Goal: Task Accomplishment & Management: Manage account settings

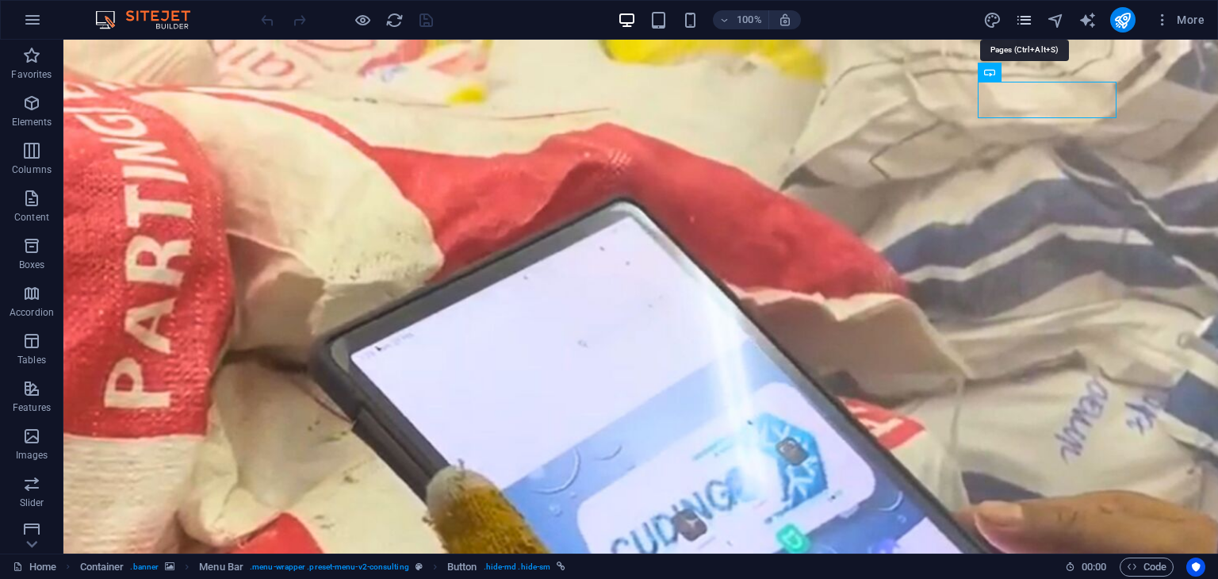
click at [1032, 18] on icon "pages" at bounding box center [1024, 20] width 18 height 18
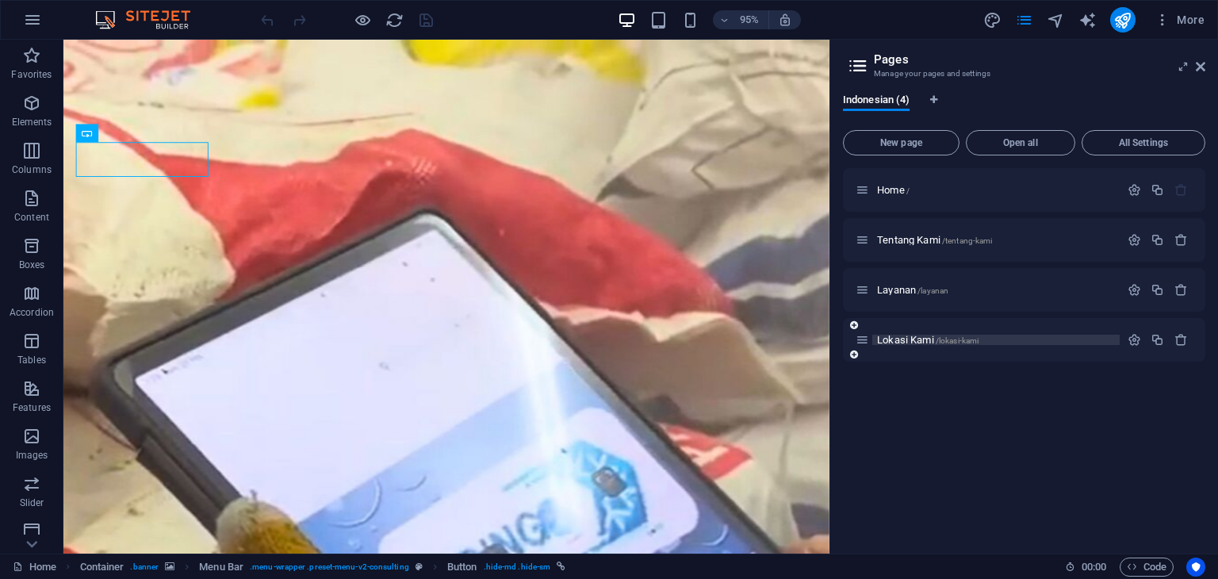
click at [930, 340] on span "Lokasi Kami /lokasi-kami" at bounding box center [928, 340] width 102 height 12
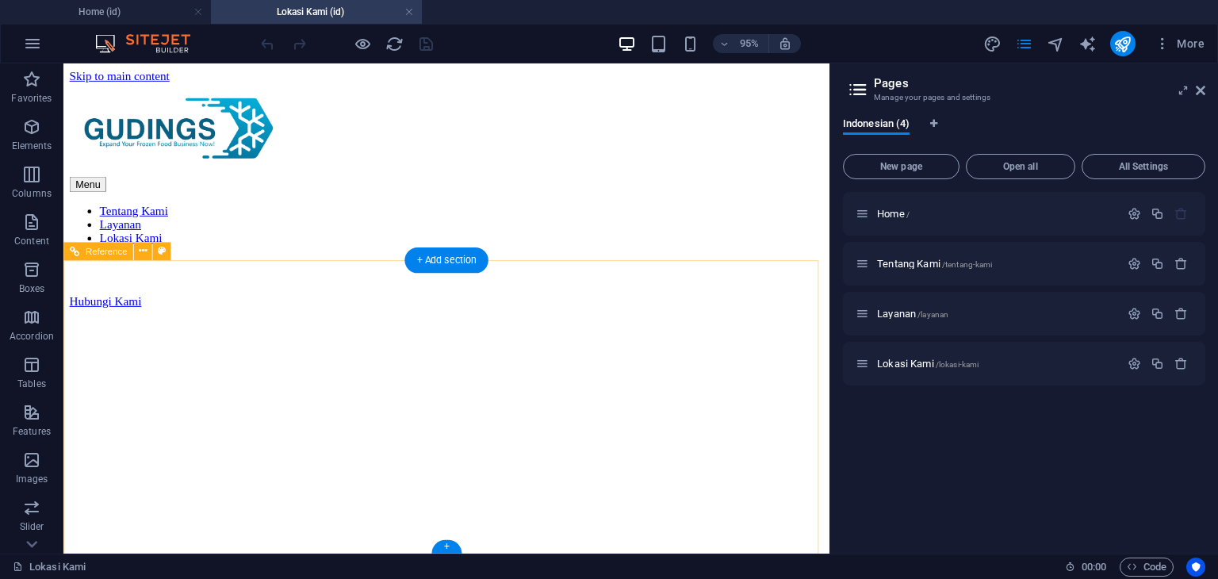
scroll to position [1170, 0]
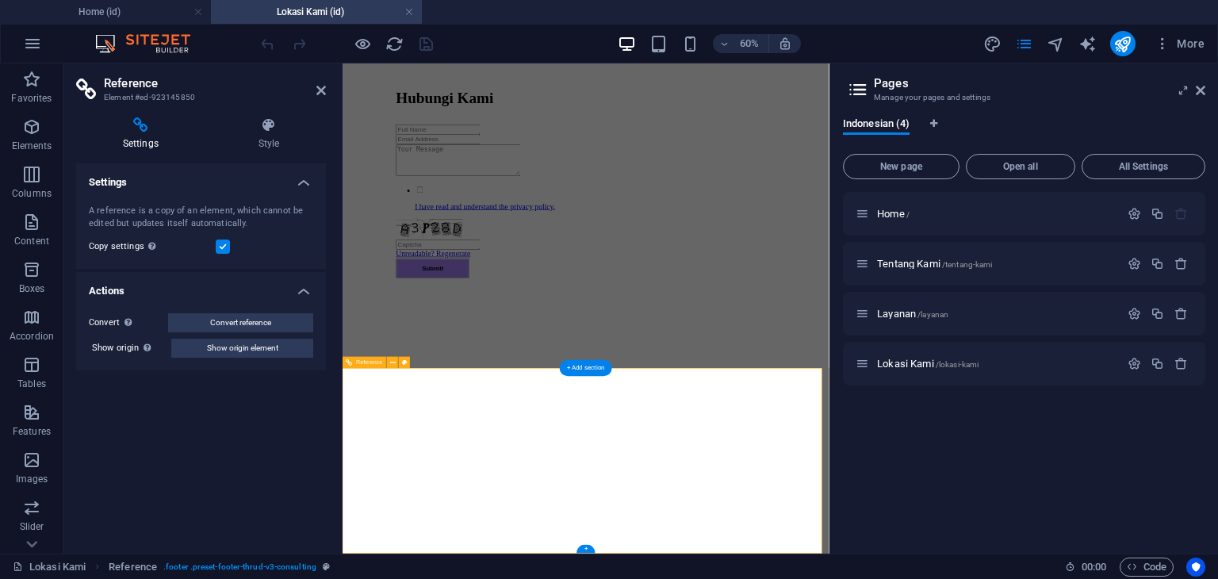
scroll to position [869, 0]
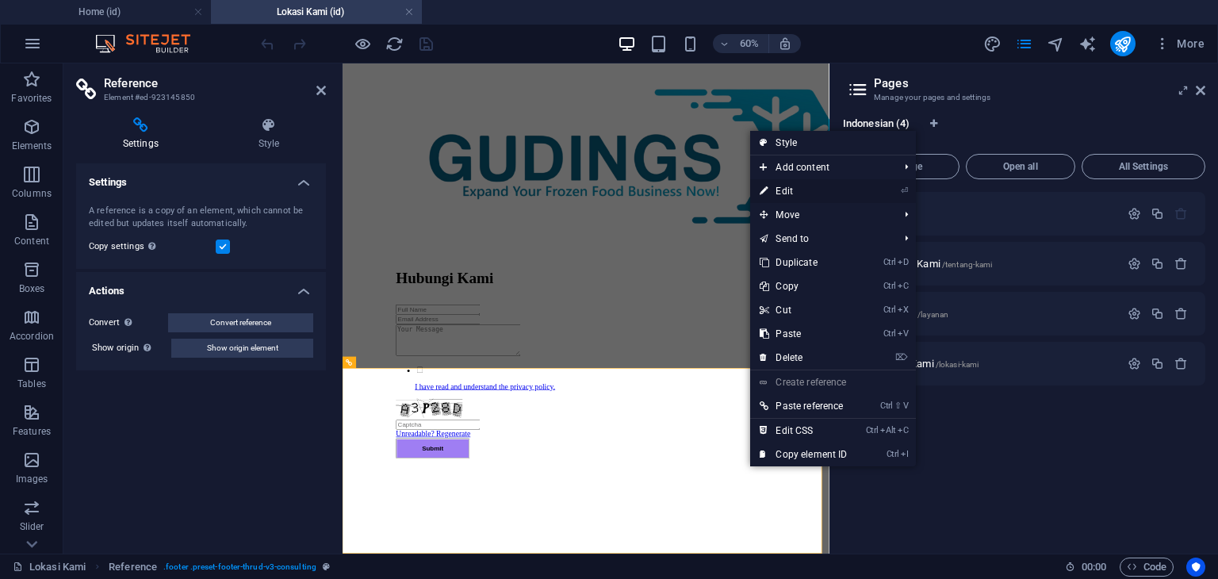
click at [832, 184] on link "⏎ Edit" at bounding box center [803, 191] width 106 height 24
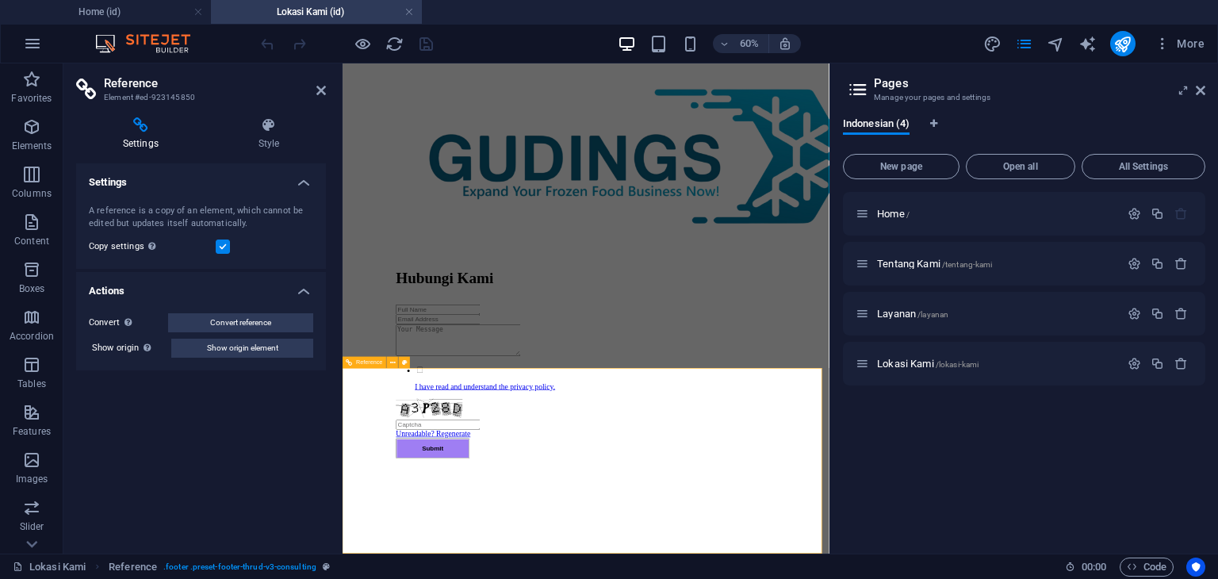
click at [1204, 87] on icon at bounding box center [1201, 90] width 10 height 13
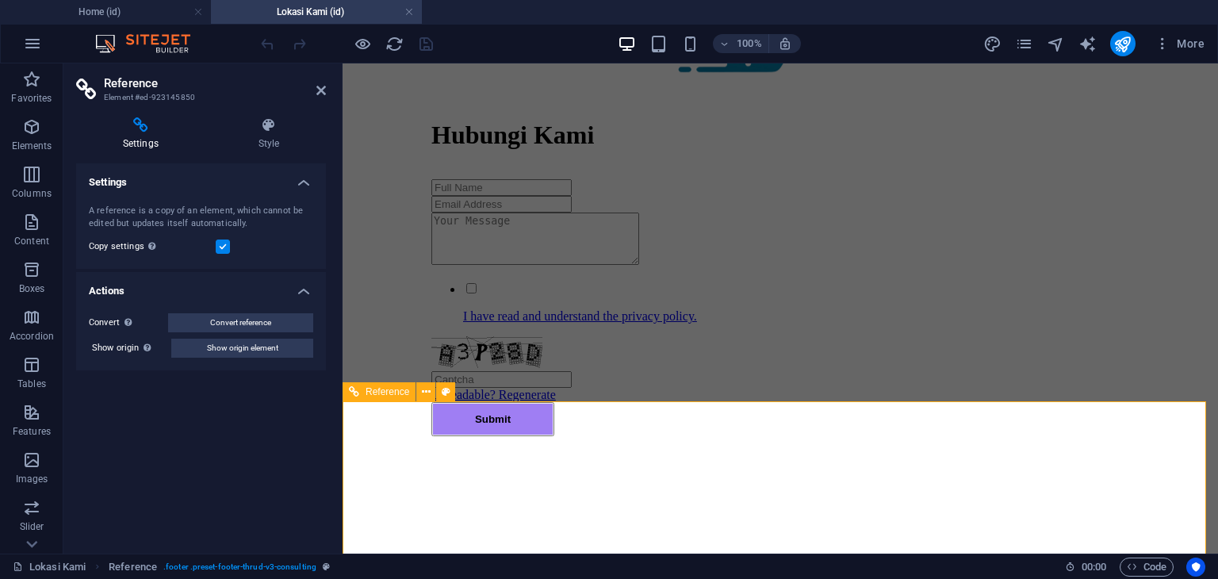
scroll to position [971, 0]
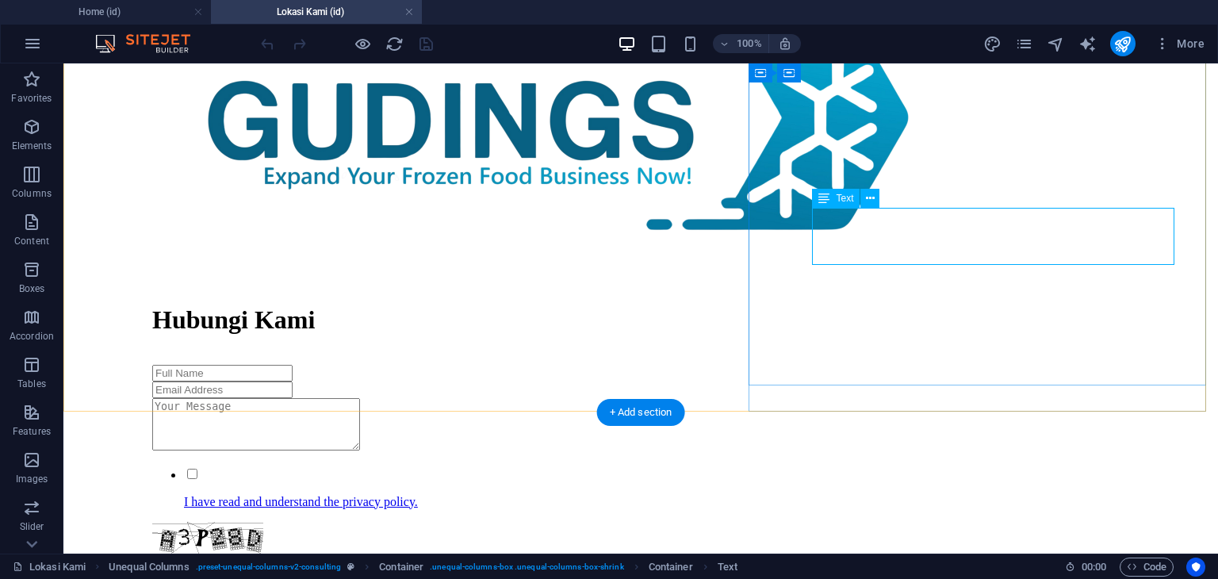
drag, startPoint x: 930, startPoint y: 254, endPoint x: 879, endPoint y: 258, distance: 50.9
click at [876, 201] on button at bounding box center [870, 198] width 19 height 19
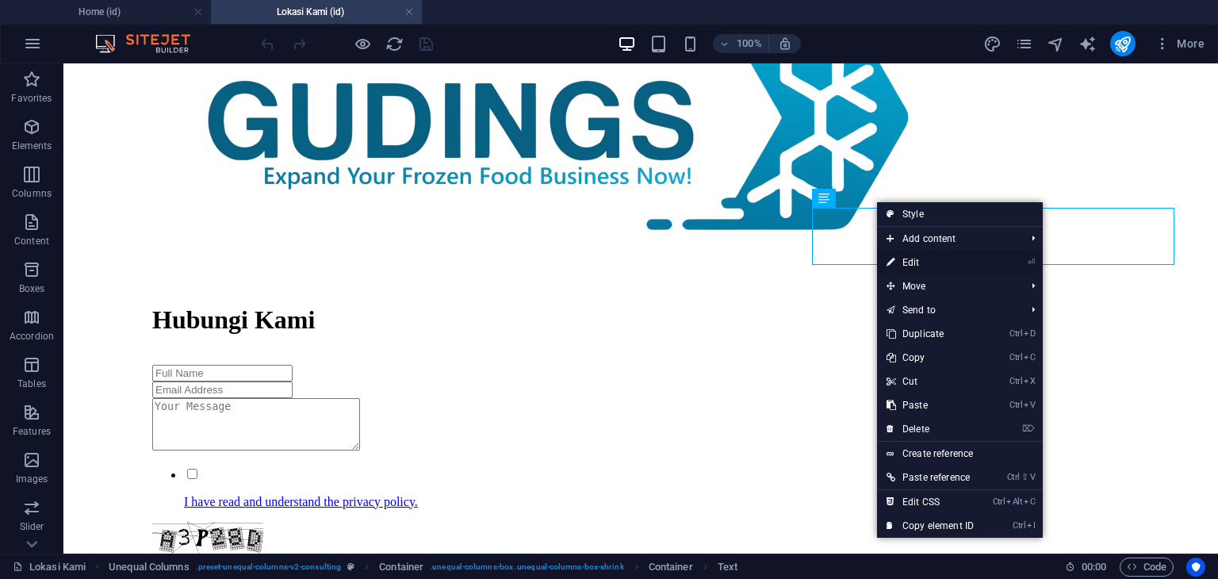
drag, startPoint x: 810, startPoint y: 166, endPoint x: 915, endPoint y: 264, distance: 144.2
click at [915, 264] on link "⏎ Edit" at bounding box center [930, 263] width 106 height 24
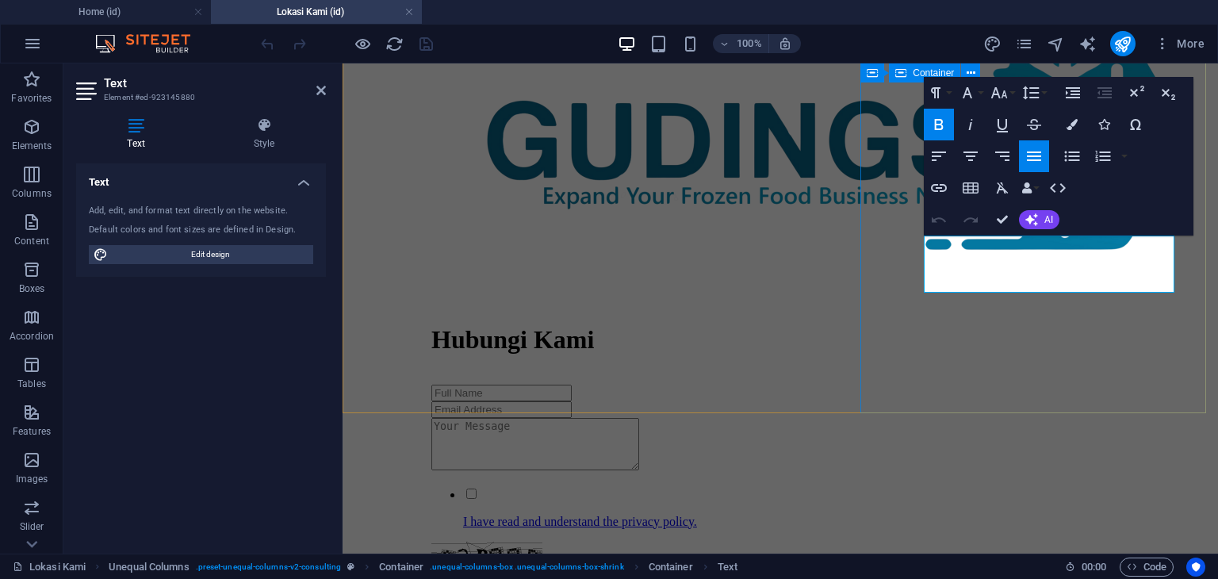
scroll to position [971, 0]
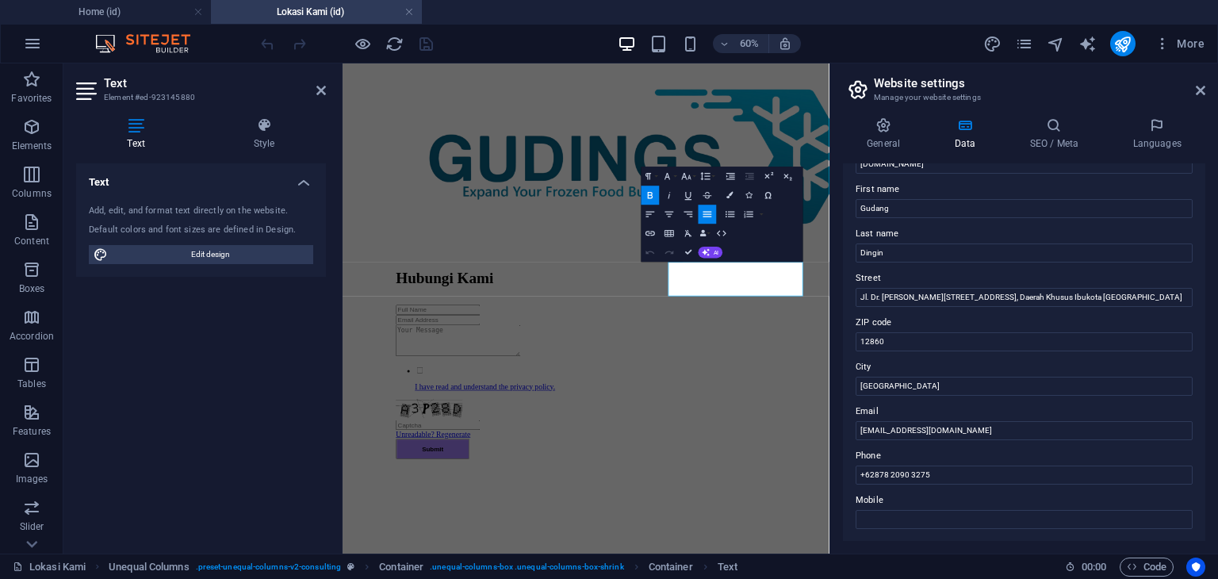
scroll to position [79, 0]
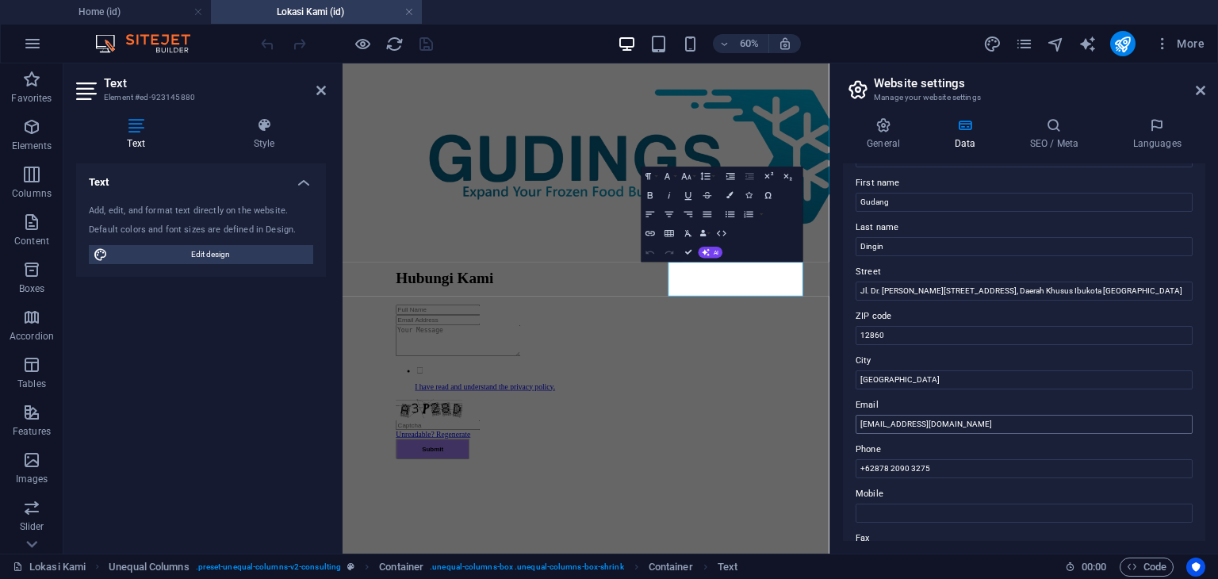
click at [886, 425] on input "[EMAIL_ADDRESS][DOMAIN_NAME]" at bounding box center [1024, 424] width 337 height 19
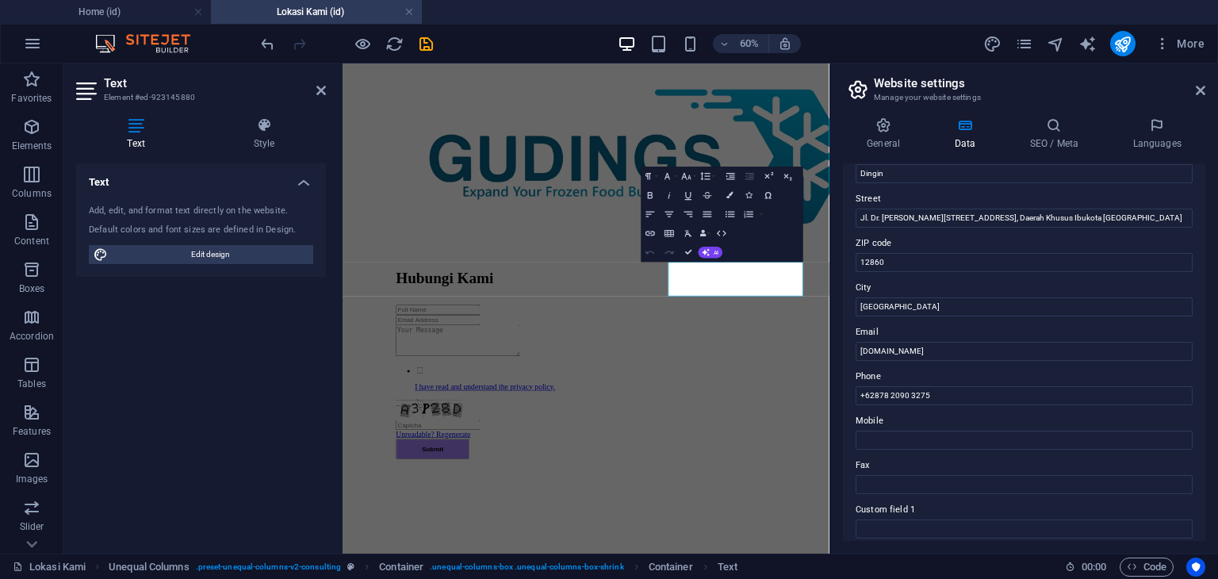
scroll to position [159, 0]
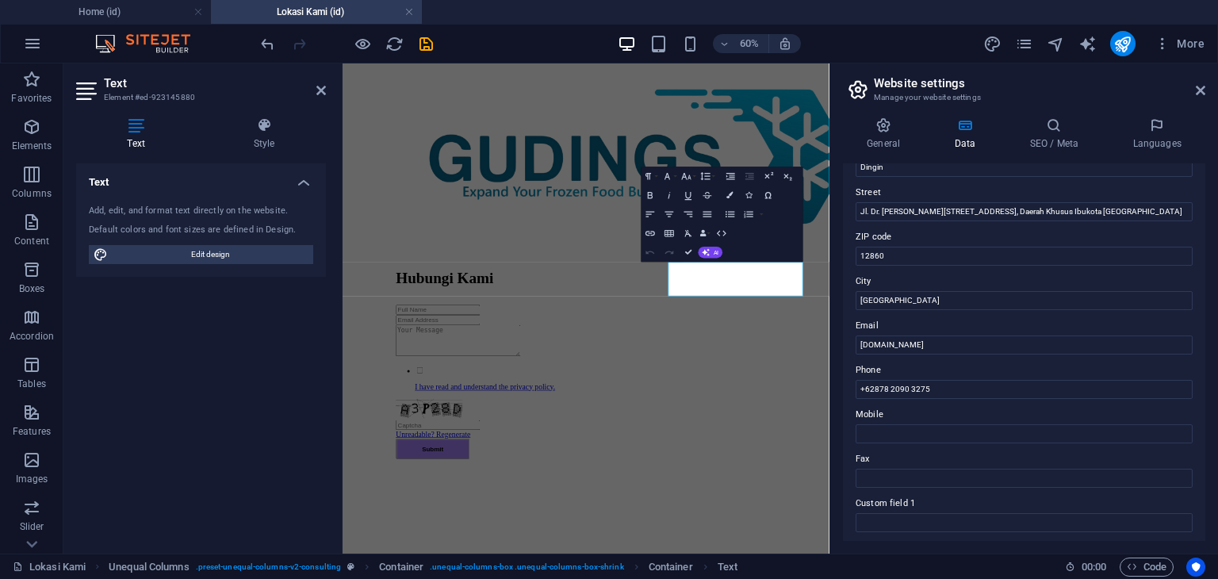
drag, startPoint x: 920, startPoint y: 42, endPoint x: 907, endPoint y: 47, distance: 14.3
click at [918, 42] on div "60% More" at bounding box center [734, 43] width 953 height 25
click at [899, 343] on input "[DOMAIN_NAME]" at bounding box center [1024, 344] width 337 height 19
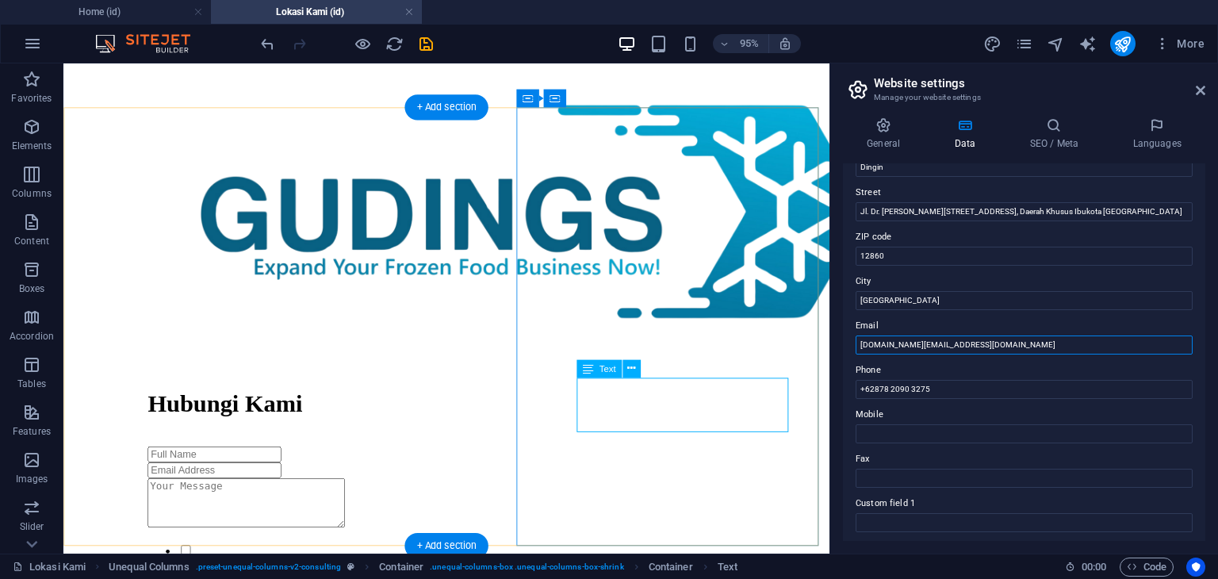
type input "[DOMAIN_NAME][EMAIL_ADDRESS][DOMAIN_NAME]"
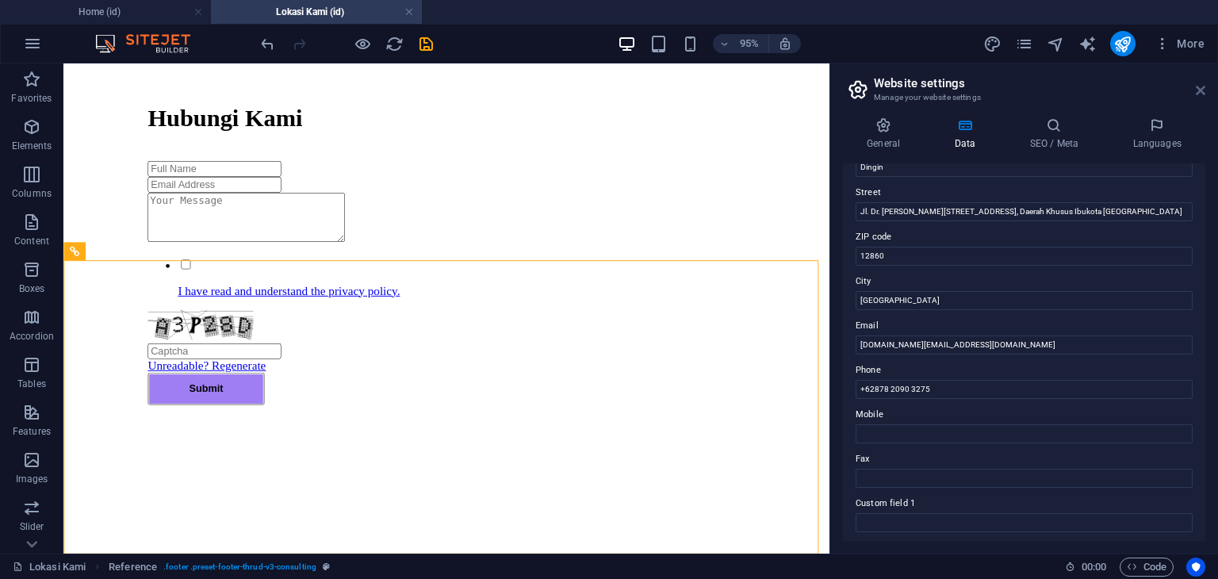
click at [1202, 93] on icon at bounding box center [1201, 90] width 10 height 13
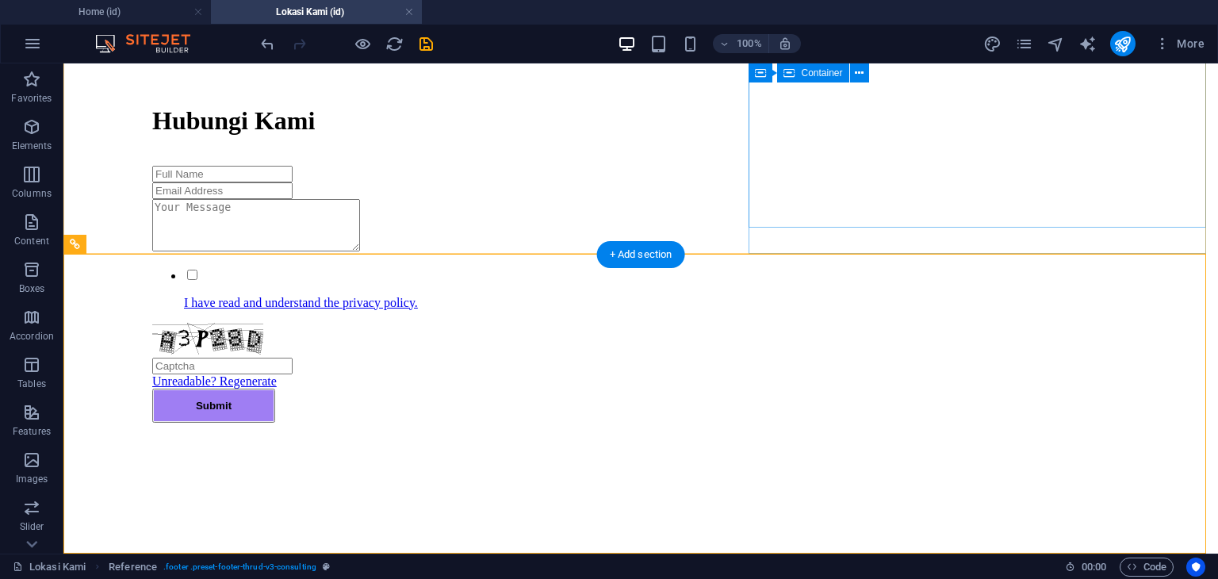
scroll to position [1109, 0]
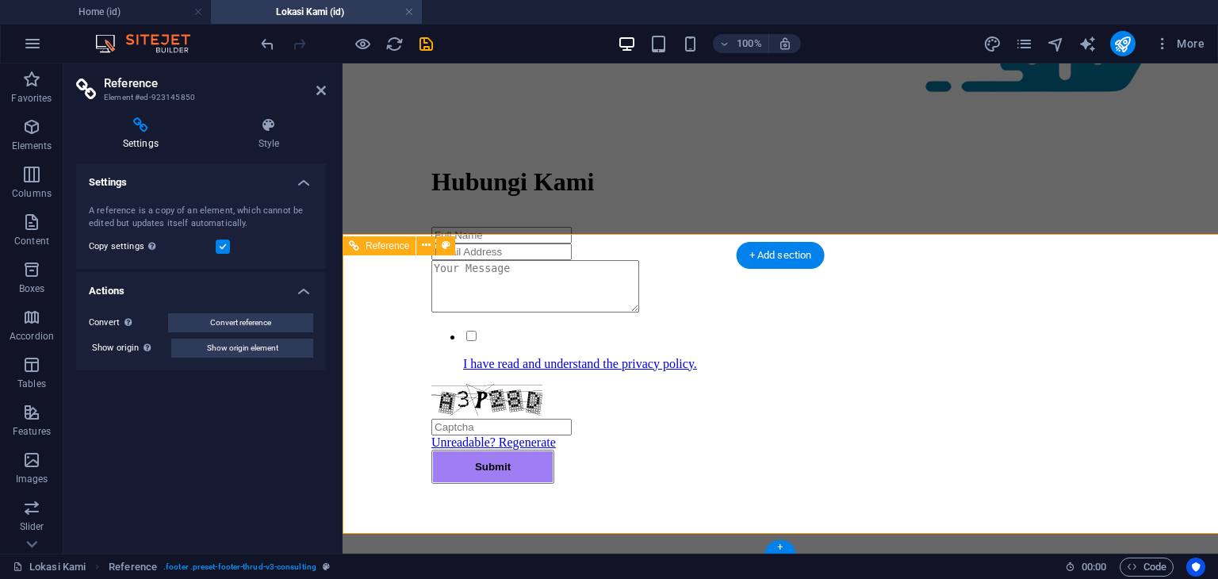
scroll to position [1129, 0]
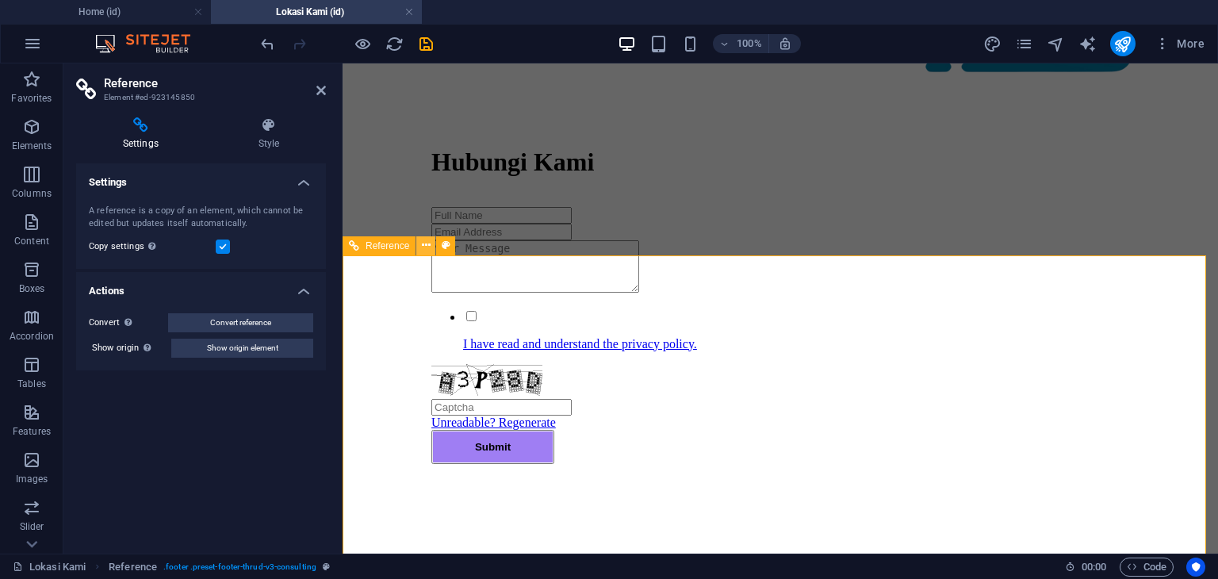
click at [425, 240] on icon at bounding box center [426, 245] width 9 height 17
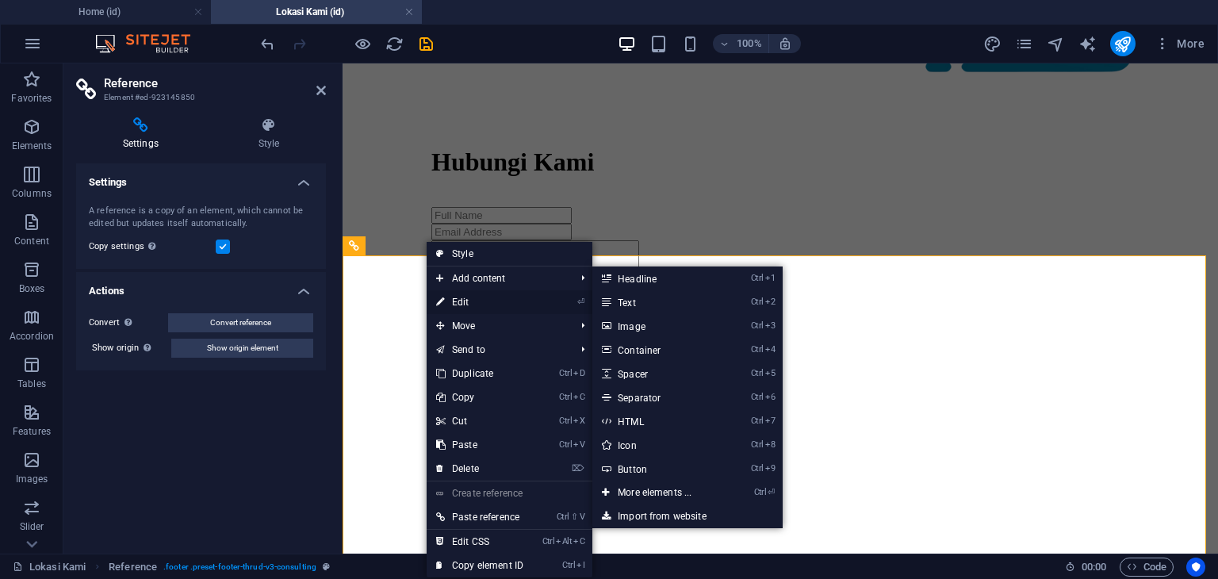
click at [471, 300] on link "⏎ Edit" at bounding box center [480, 302] width 106 height 24
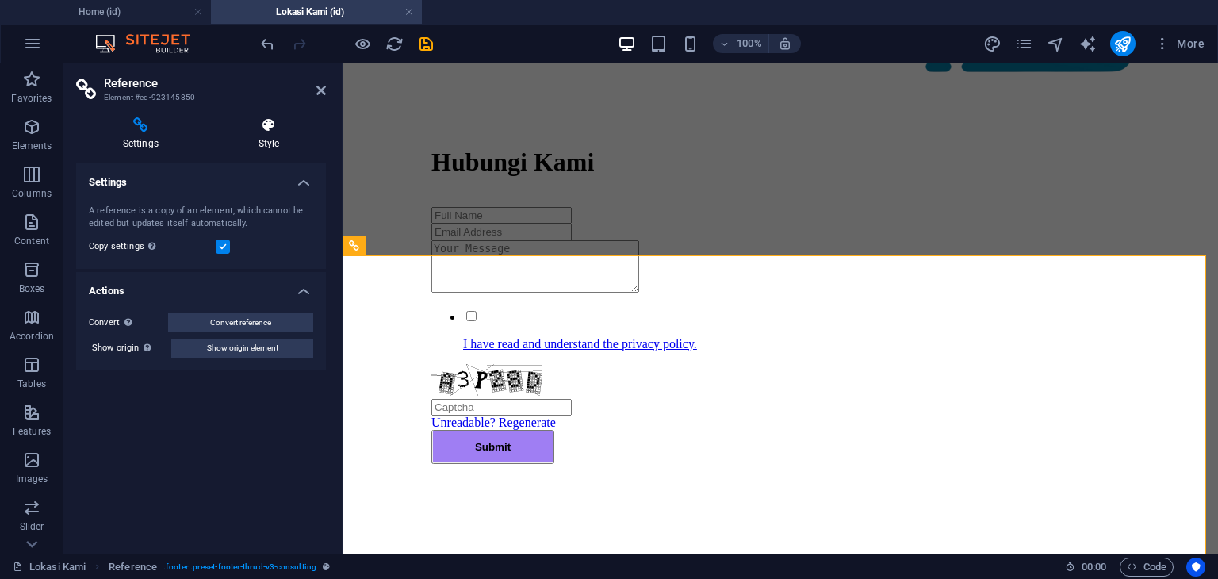
click at [273, 117] on icon at bounding box center [269, 125] width 114 height 16
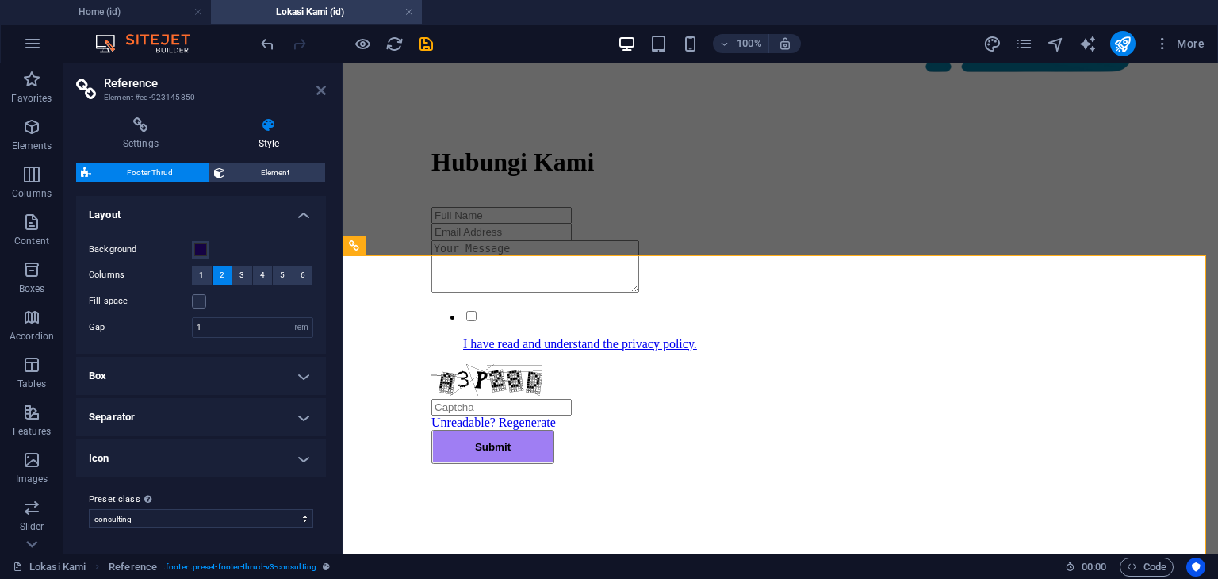
click at [323, 91] on icon at bounding box center [321, 90] width 10 height 13
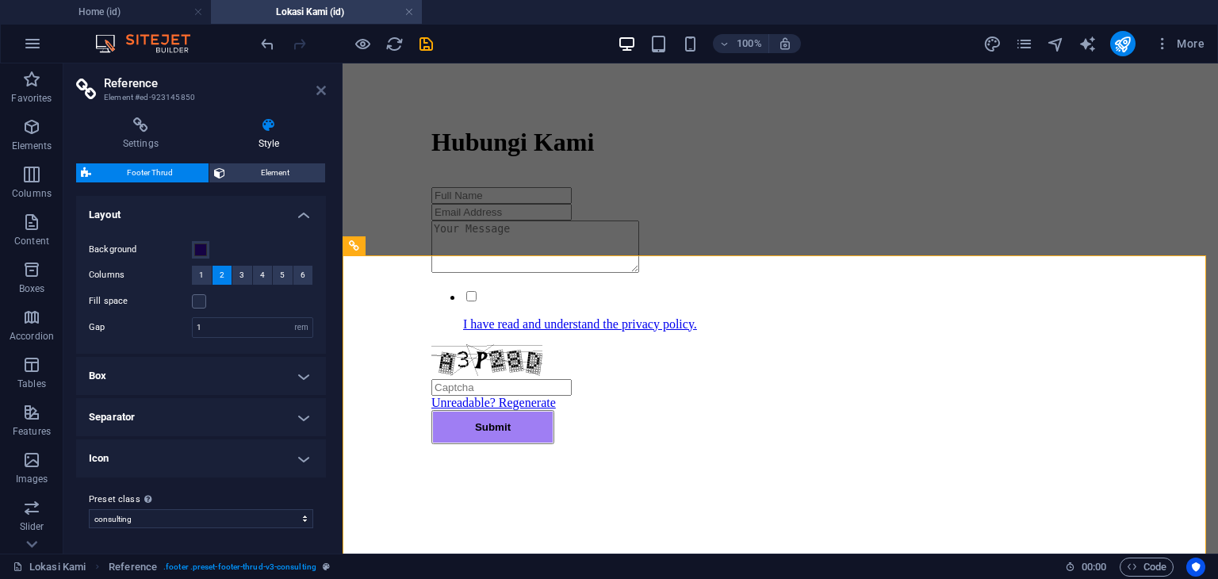
scroll to position [1109, 0]
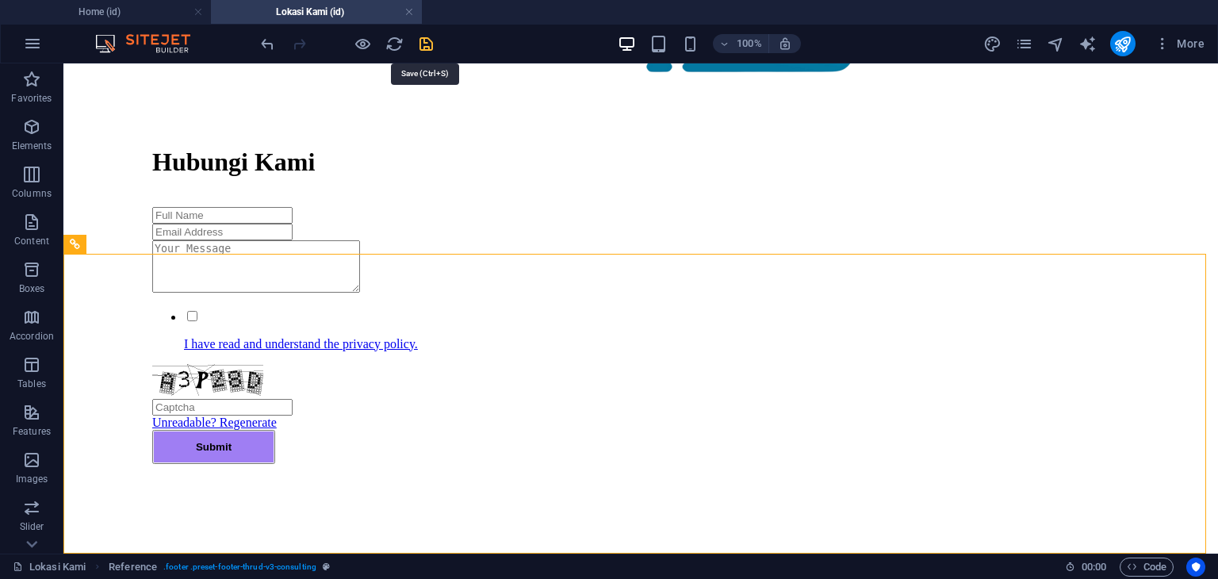
click at [431, 44] on icon "save" at bounding box center [426, 44] width 18 height 18
checkbox input "false"
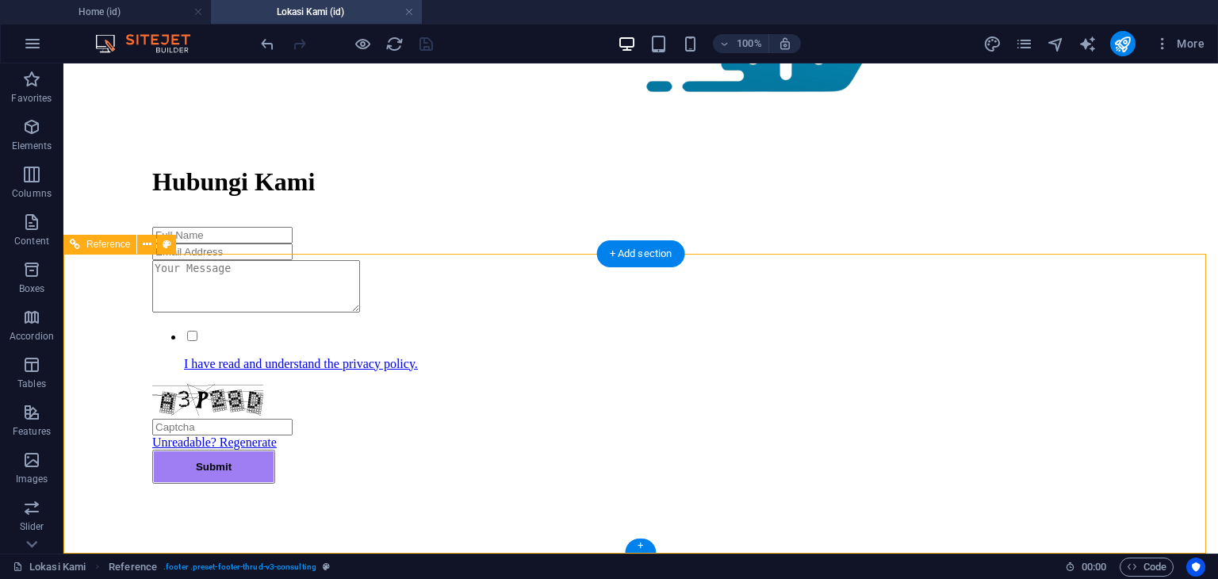
scroll to position [1129, 0]
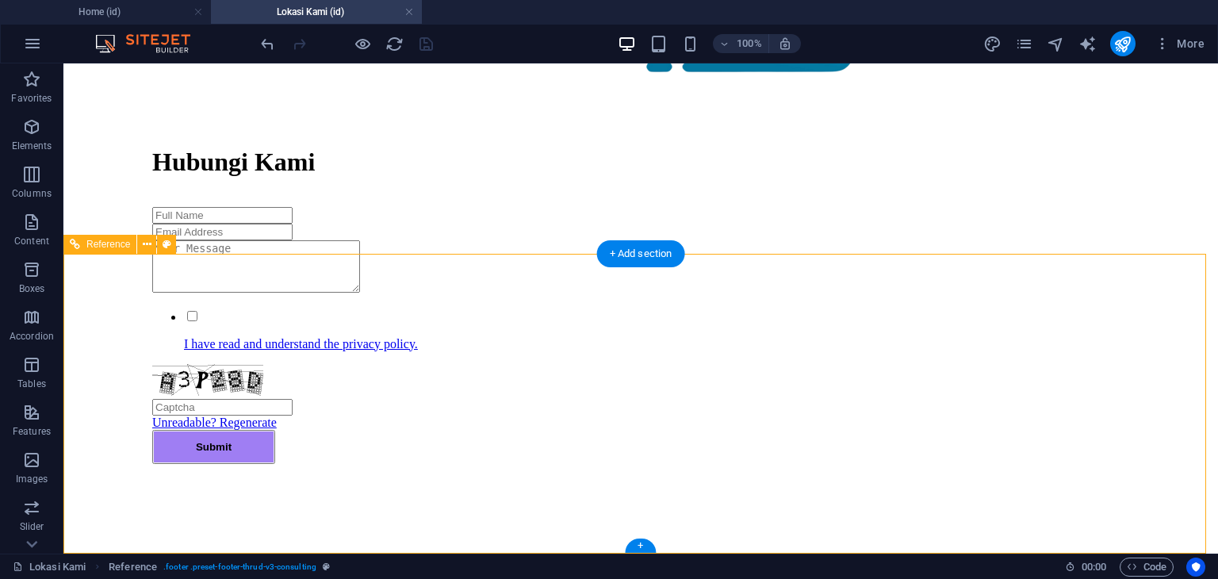
select select "rem"
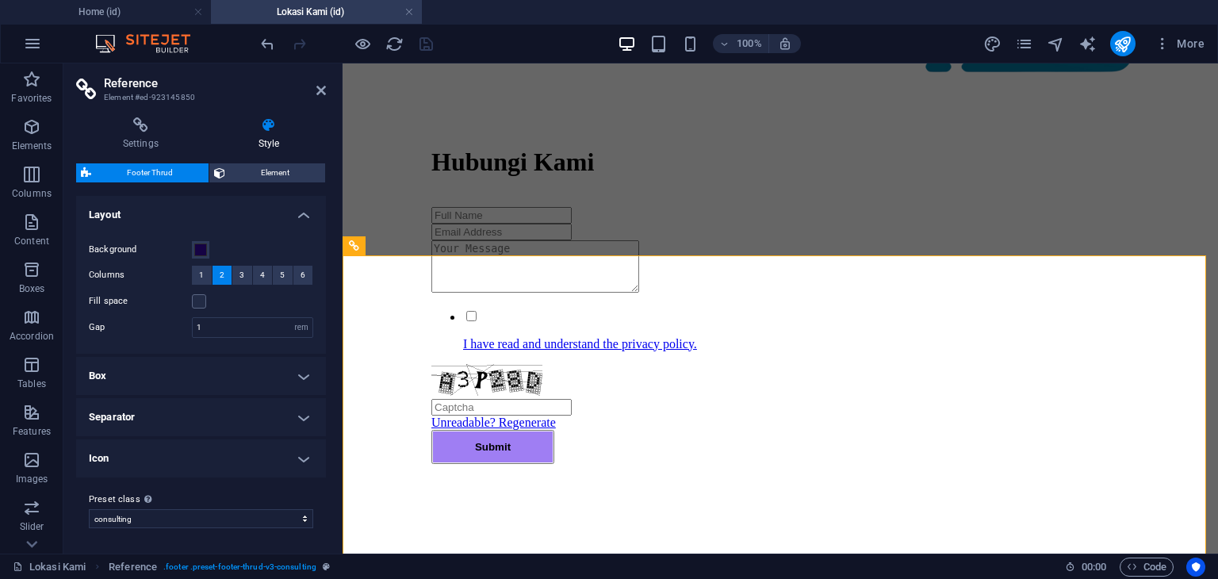
click at [247, 378] on h4 "Box" at bounding box center [201, 376] width 250 height 38
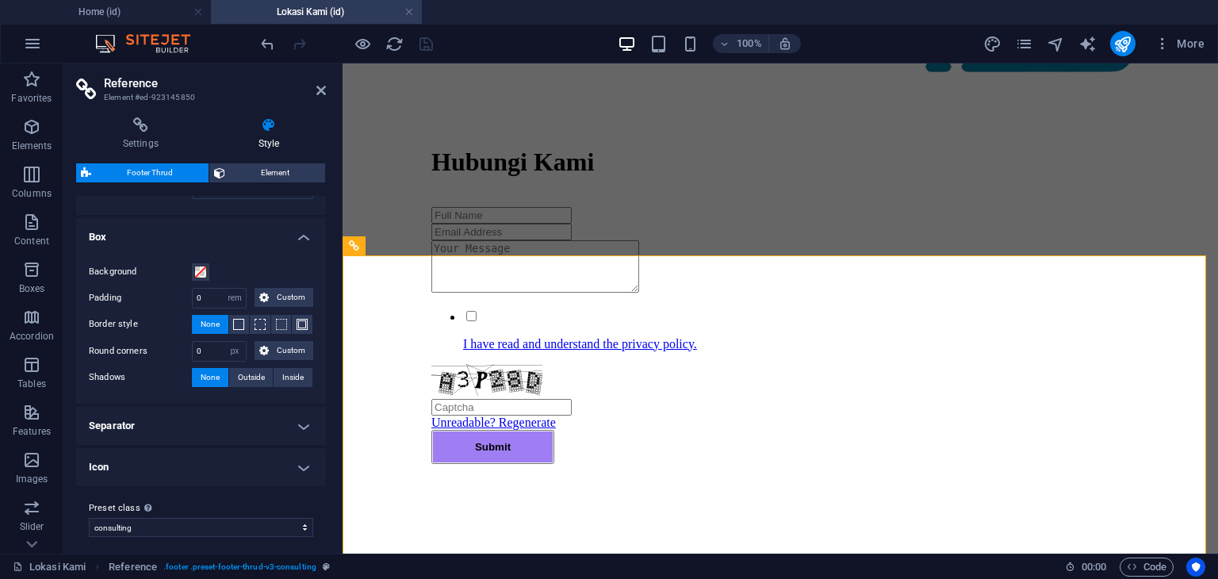
scroll to position [146, 0]
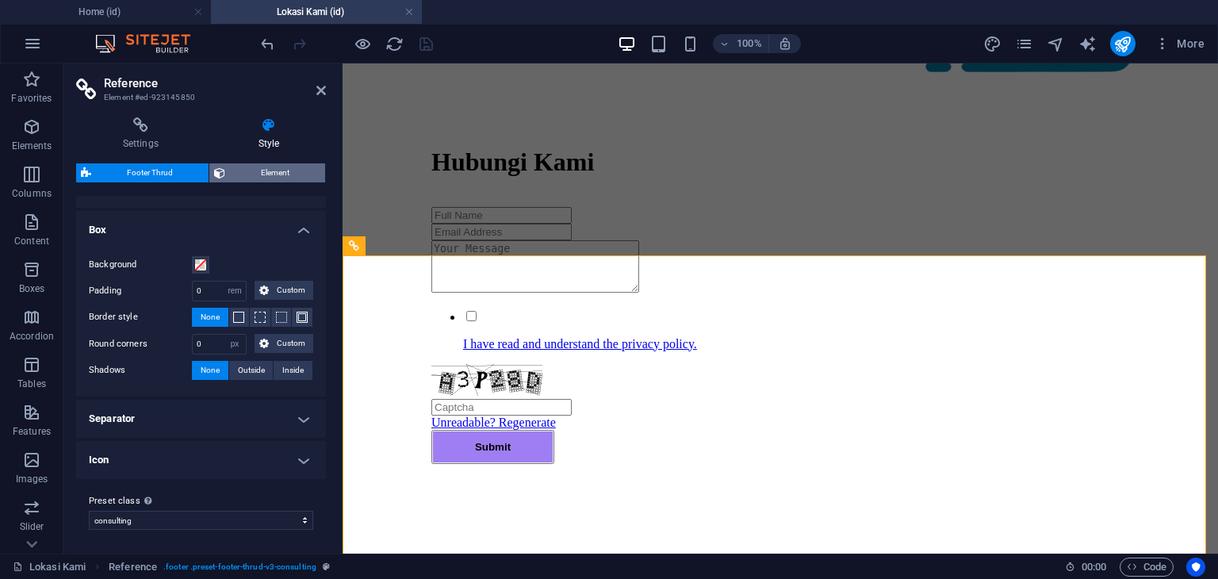
click at [270, 174] on span "Element" at bounding box center [275, 172] width 90 height 19
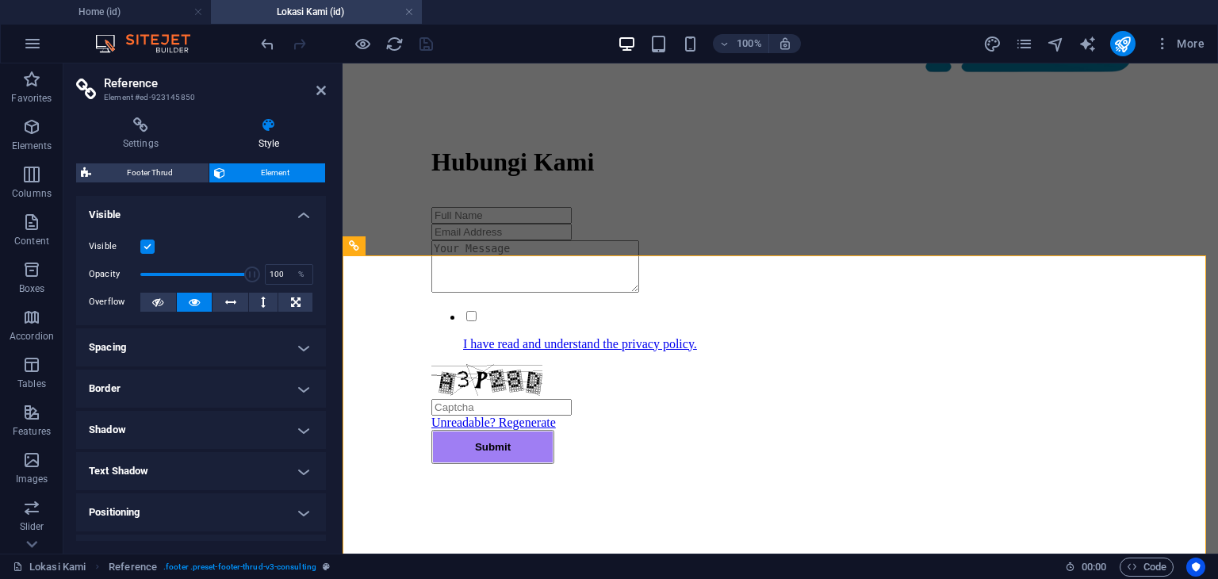
click at [165, 183] on div "Footer Thrud Element Layout How this element expands within the layout (Flexbox…" at bounding box center [201, 352] width 250 height 378
click at [165, 175] on span "Footer Thrud" at bounding box center [150, 172] width 108 height 19
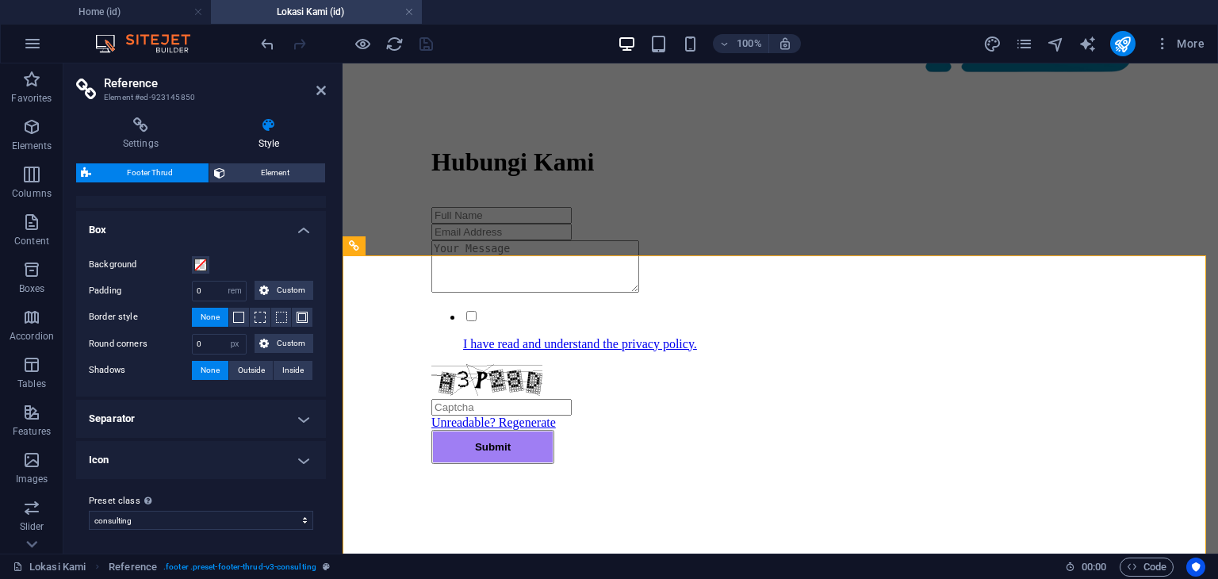
click at [144, 112] on div "Settings Style Settings A reference is a copy of an element, which cannot be ed…" at bounding box center [200, 329] width 275 height 449
click at [134, 128] on icon at bounding box center [140, 125] width 129 height 16
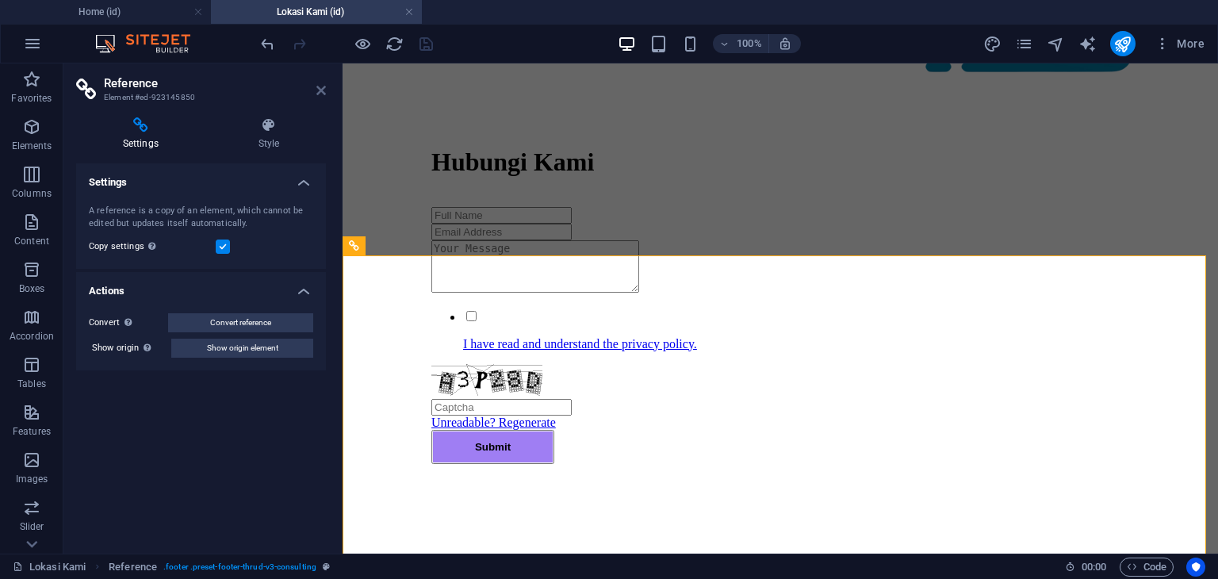
click at [320, 92] on icon at bounding box center [321, 90] width 10 height 13
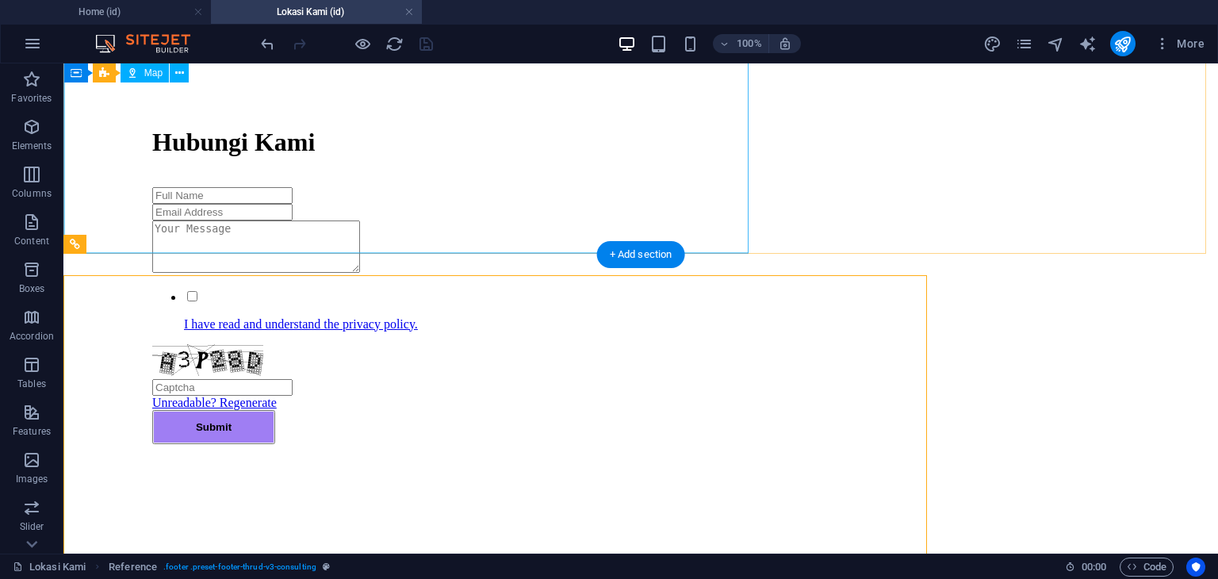
scroll to position [1109, 0]
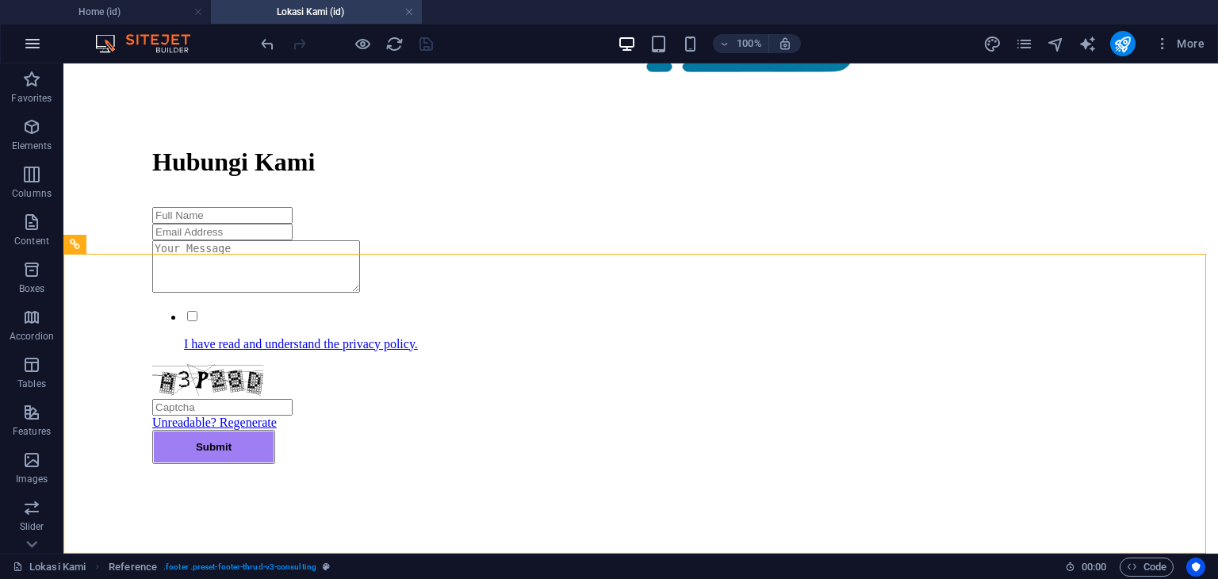
click at [34, 46] on icon "button" at bounding box center [32, 43] width 19 height 19
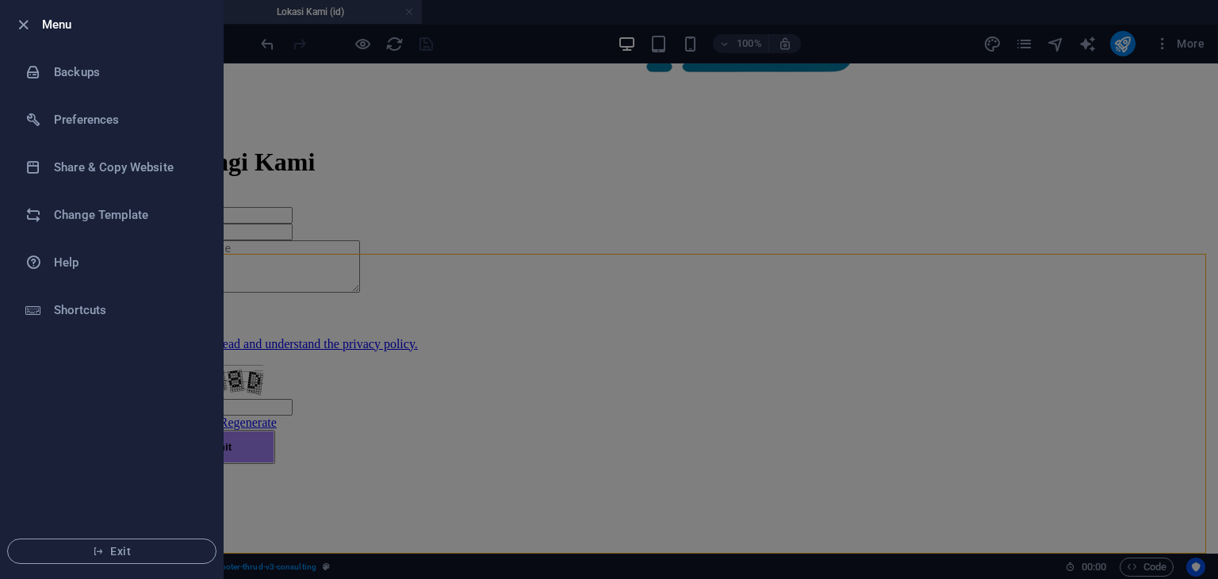
click at [29, 26] on icon "button" at bounding box center [23, 25] width 18 height 18
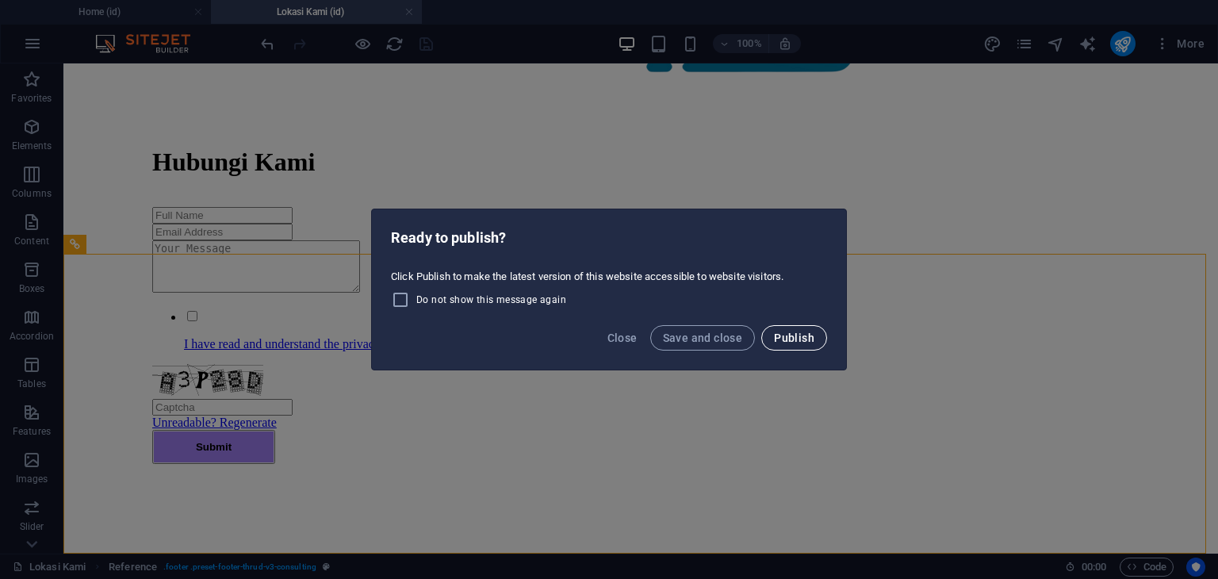
click at [820, 337] on button "Publish" at bounding box center [794, 337] width 66 height 25
